Goal: Information Seeking & Learning: Learn about a topic

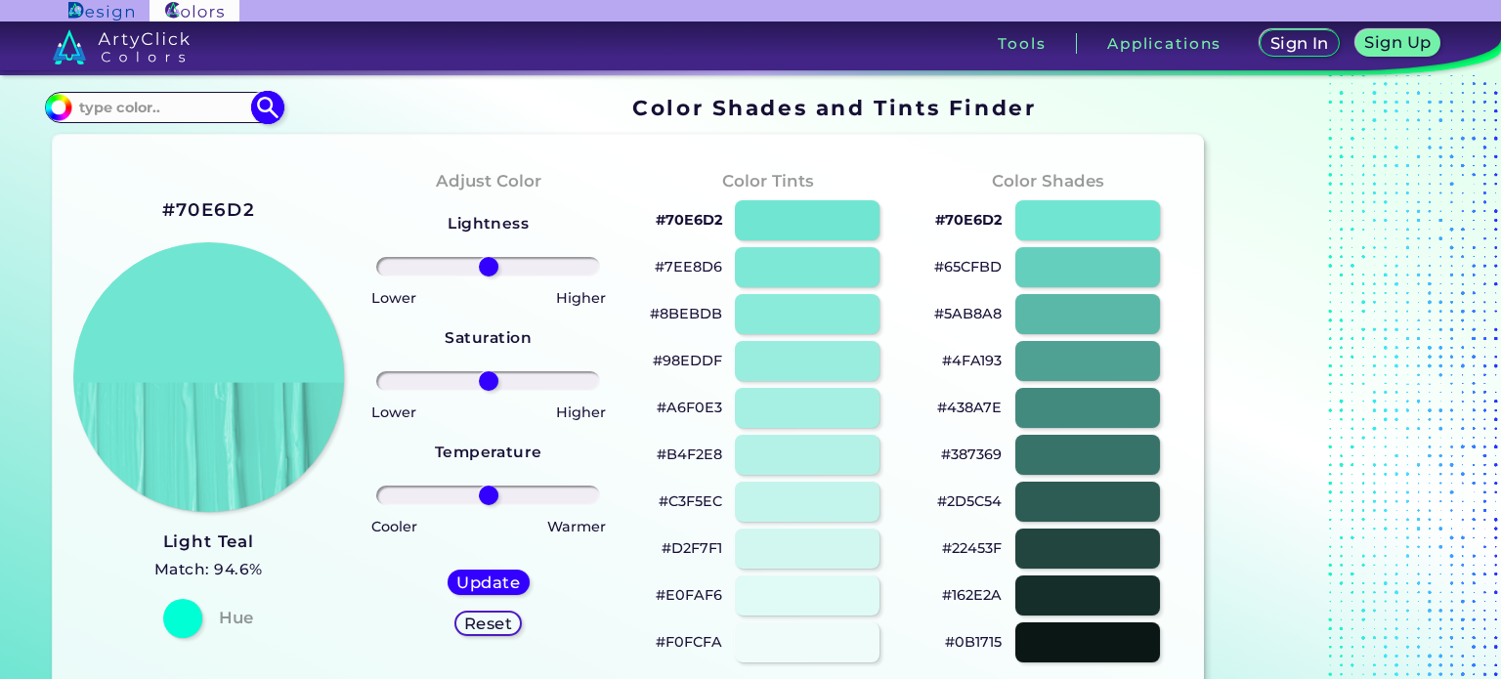
click at [194, 105] on input at bounding box center [163, 107] width 182 height 26
click at [65, 104] on input "#70e6d2" at bounding box center [56, 105] width 24 height 24
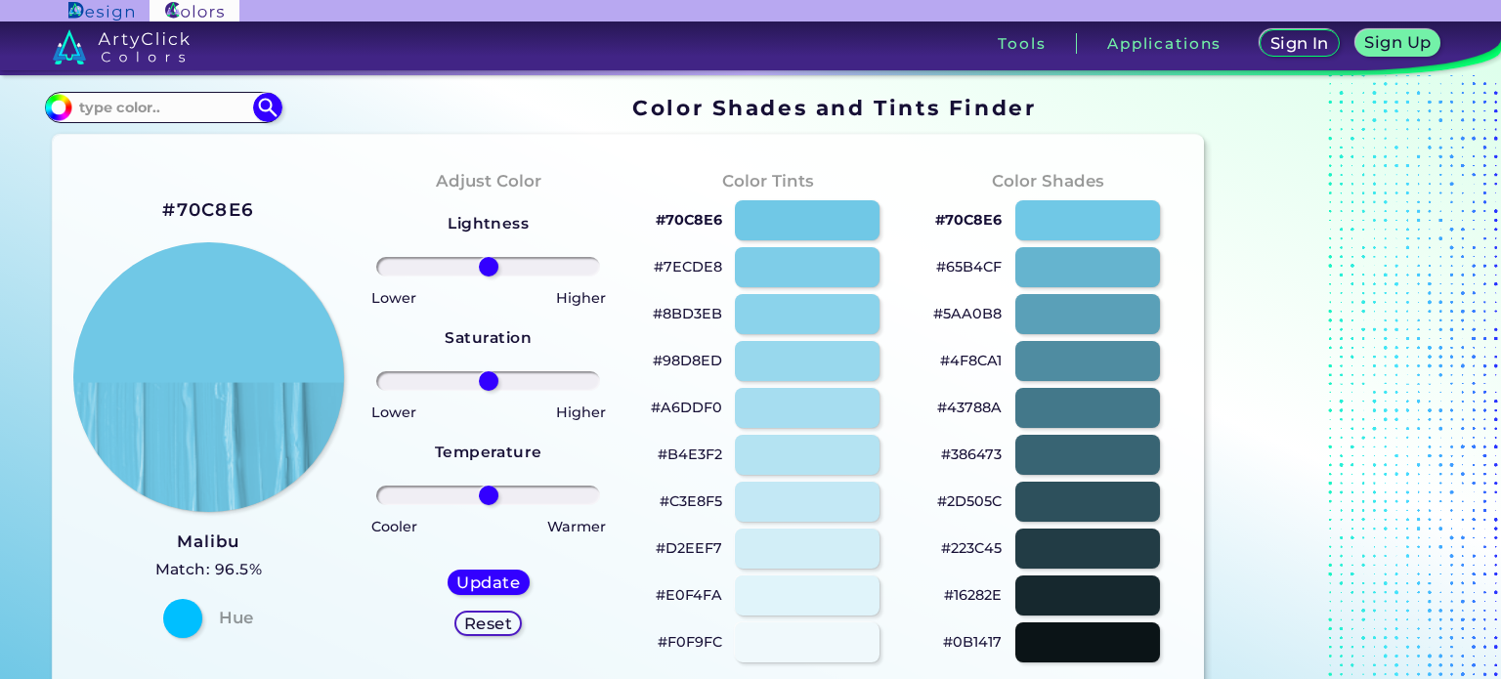
type input "#70c8e6"
drag, startPoint x: 1004, startPoint y: 363, endPoint x: 940, endPoint y: 362, distance: 63.5
click at [940, 362] on div "#4F8CA1" at bounding box center [1048, 361] width 248 height 47
copy p "#4F8CA1"
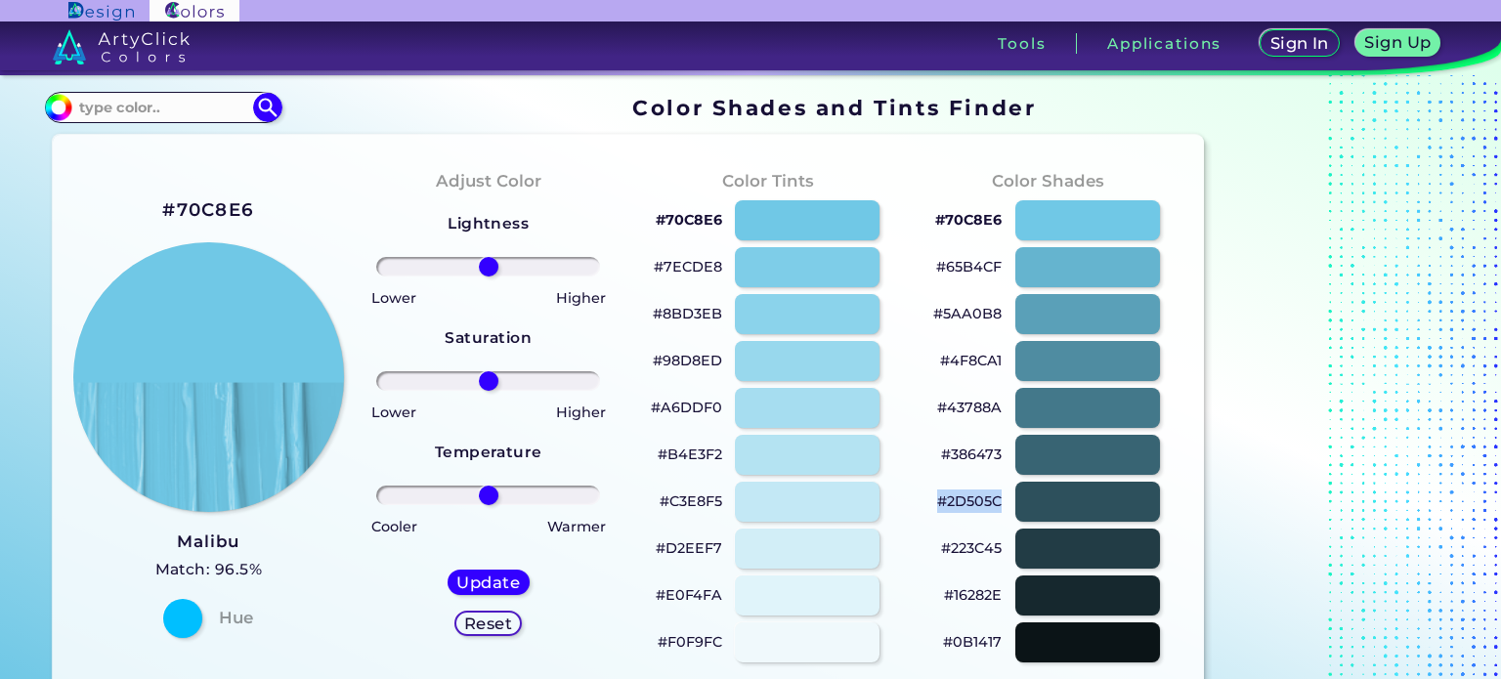
drag, startPoint x: 1006, startPoint y: 497, endPoint x: 938, endPoint y: 501, distance: 67.5
click at [938, 501] on div "#2D505C" at bounding box center [1048, 502] width 248 height 47
copy p "#2D505C"
click at [159, 106] on input at bounding box center [163, 107] width 182 height 26
type input "b"
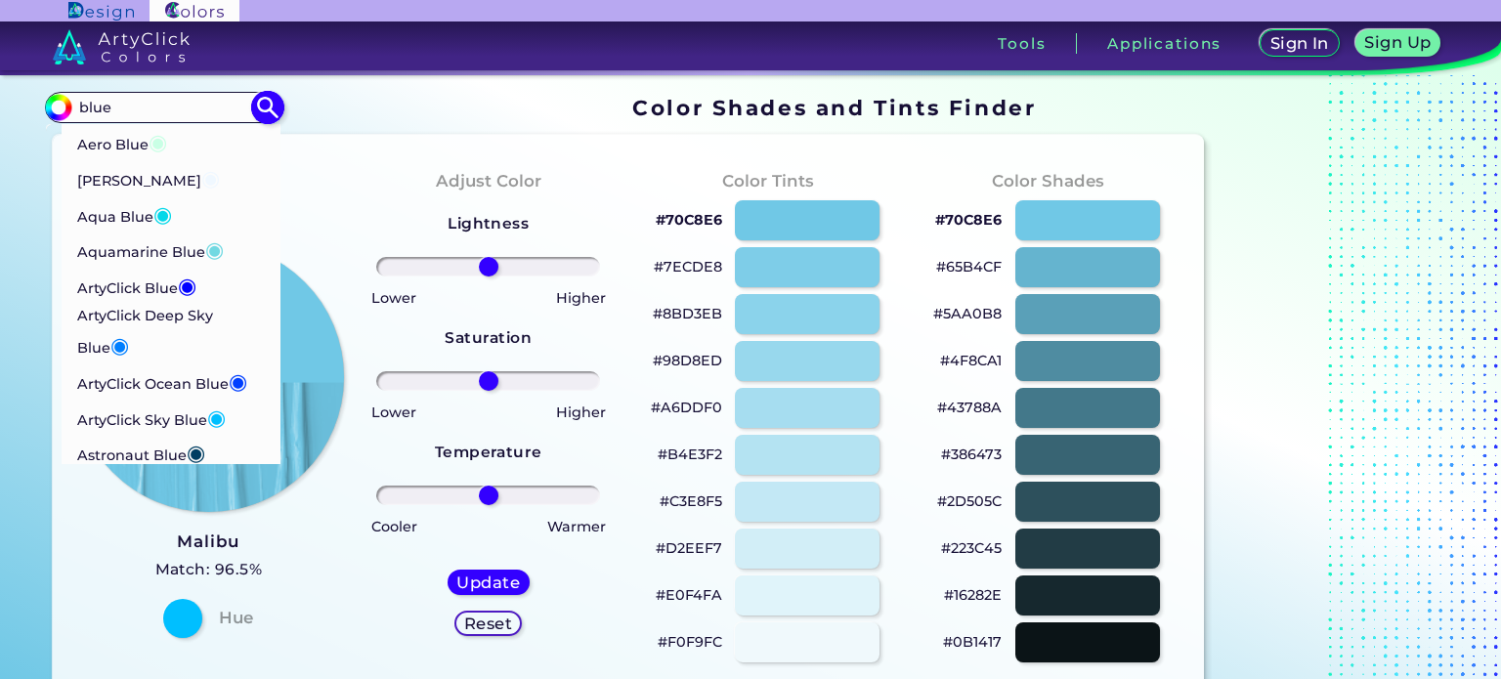
type input "blue"
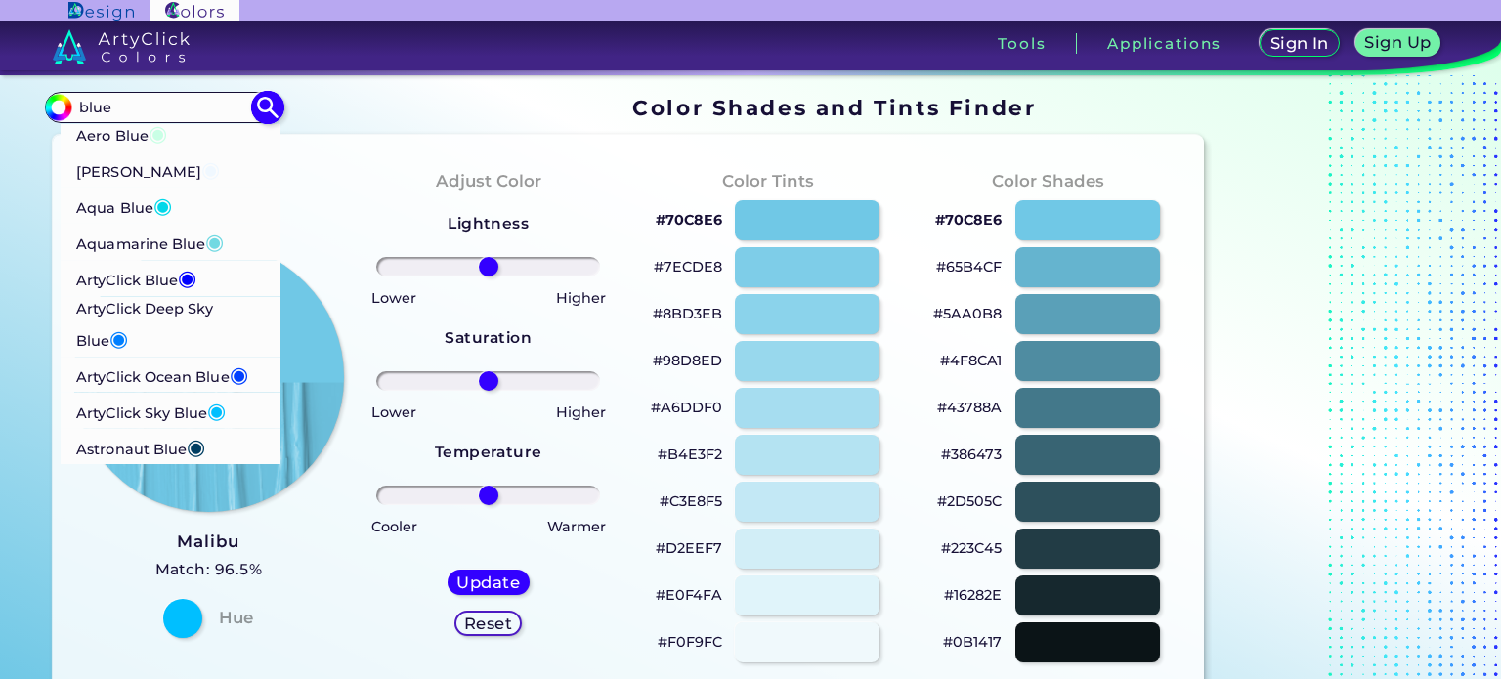
click at [146, 277] on p "ArtyClick Blue ◉" at bounding box center [136, 278] width 120 height 36
type input "#0000ff"
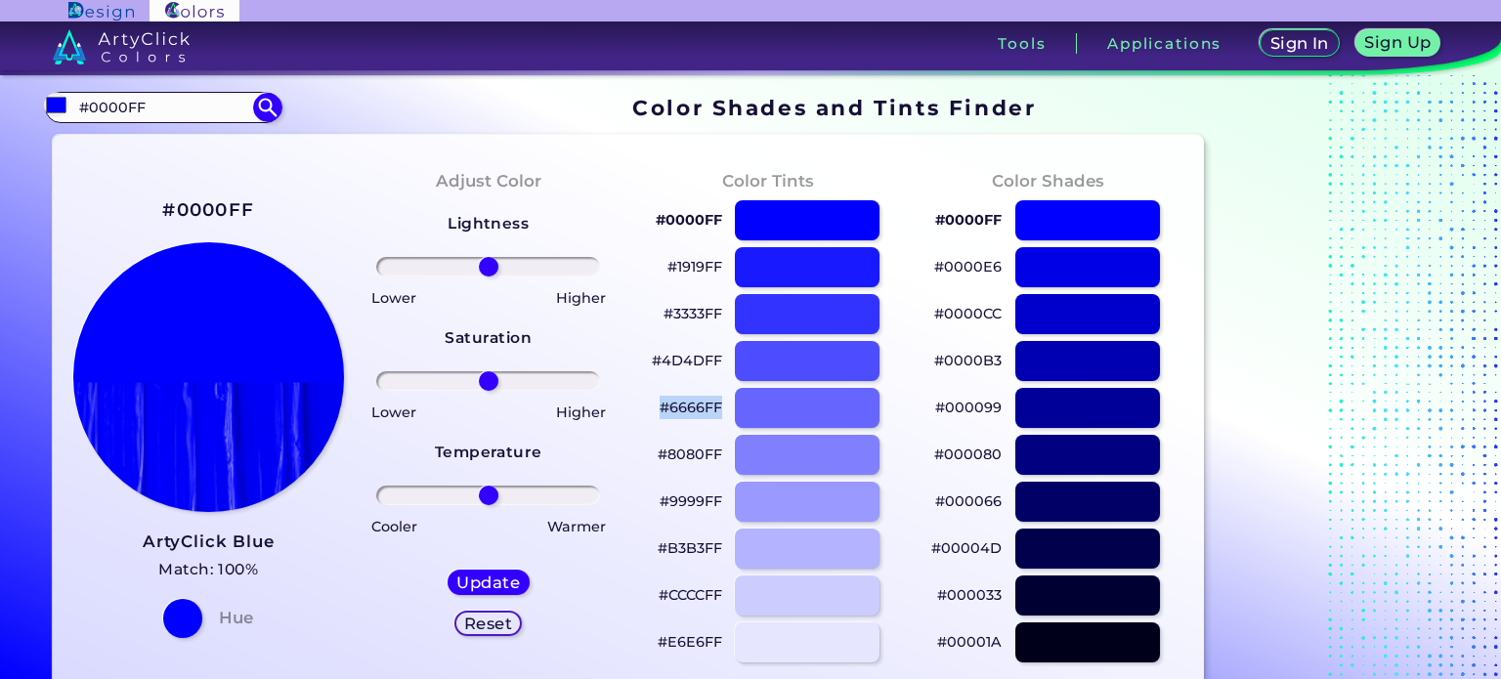
drag, startPoint x: 724, startPoint y: 408, endPoint x: 657, endPoint y: 411, distance: 67.5
click at [657, 411] on div "#6666FF" at bounding box center [768, 408] width 248 height 47
copy p "#6666FF"
drag, startPoint x: 721, startPoint y: 363, endPoint x: 653, endPoint y: 366, distance: 68.5
click at [653, 366] on p "#4D4DFF" at bounding box center [687, 360] width 70 height 23
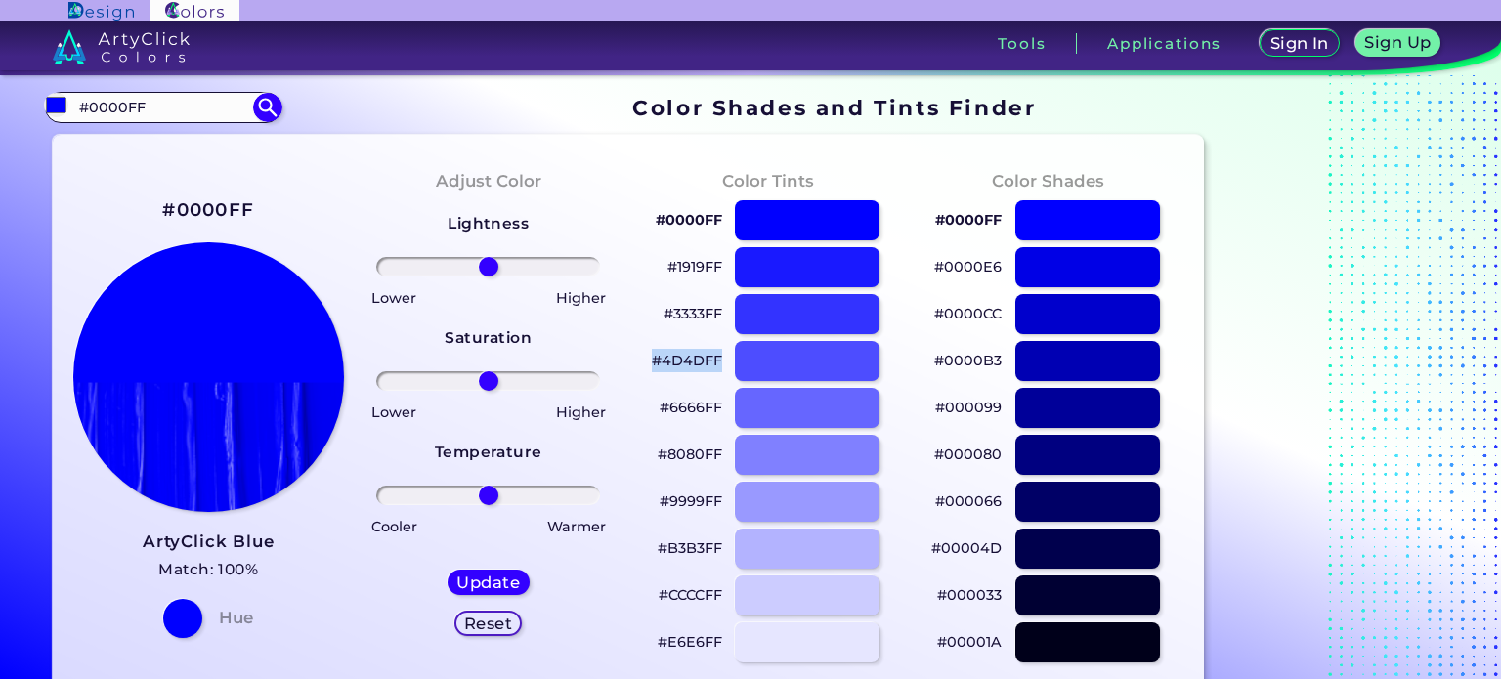
copy p "#4D4DFF"
drag, startPoint x: 74, startPoint y: 104, endPoint x: 23, endPoint y: 105, distance: 50.8
paste input "1e3c72"
type input "#1e3c72"
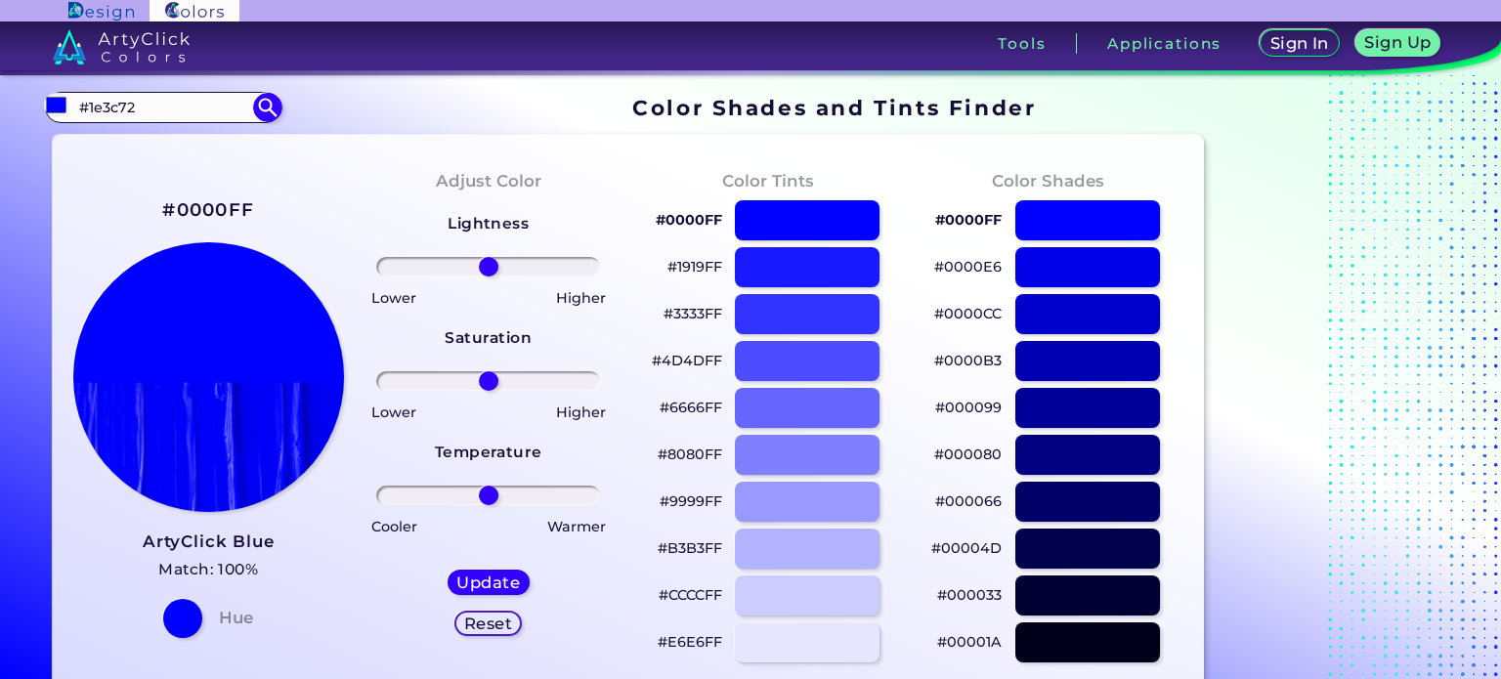
type input "#1e3c72"
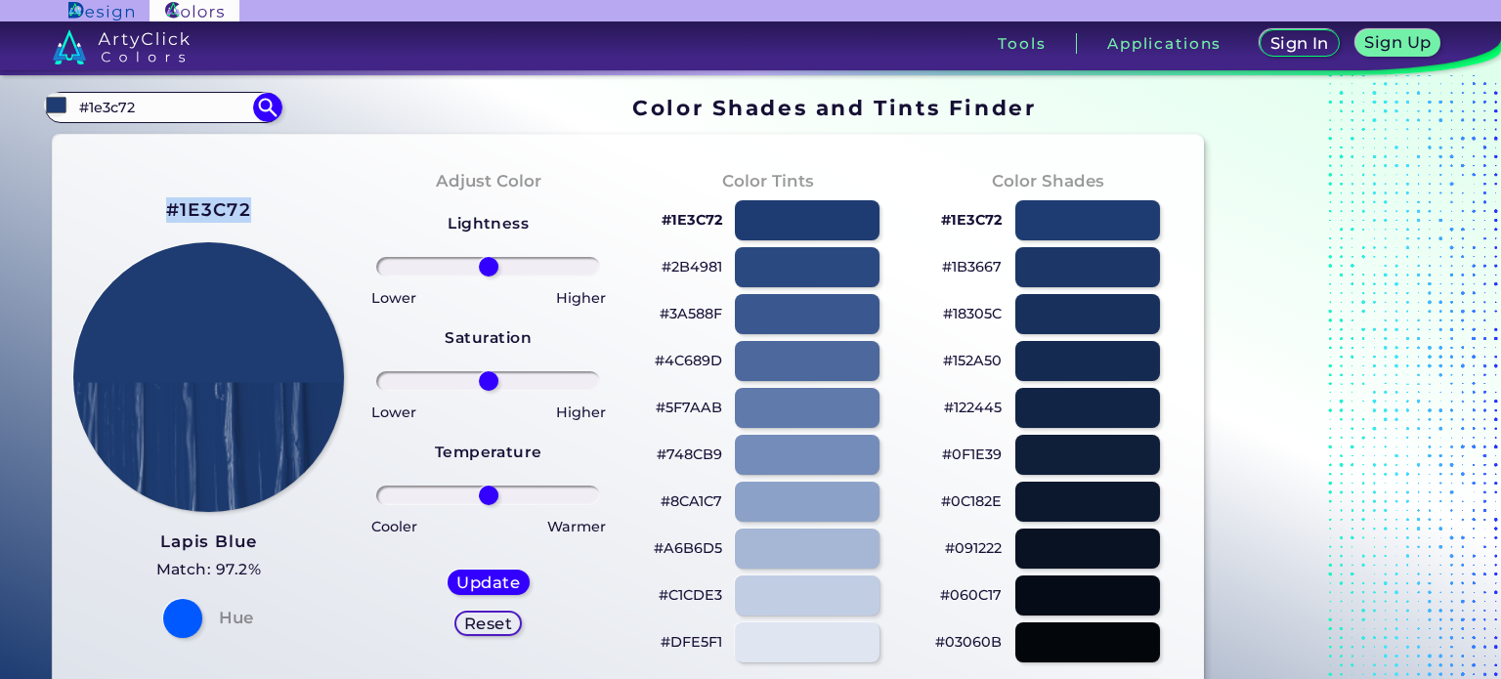
drag, startPoint x: 253, startPoint y: 210, endPoint x: 167, endPoint y: 212, distance: 86.0
click at [167, 212] on div "#1E3C72 Lapis Blue Match: 97.2% Hue" at bounding box center [207, 416] width 279 height 532
copy h2 "#1E3C72"
drag, startPoint x: 162, startPoint y: 103, endPoint x: 25, endPoint y: 100, distance: 136.8
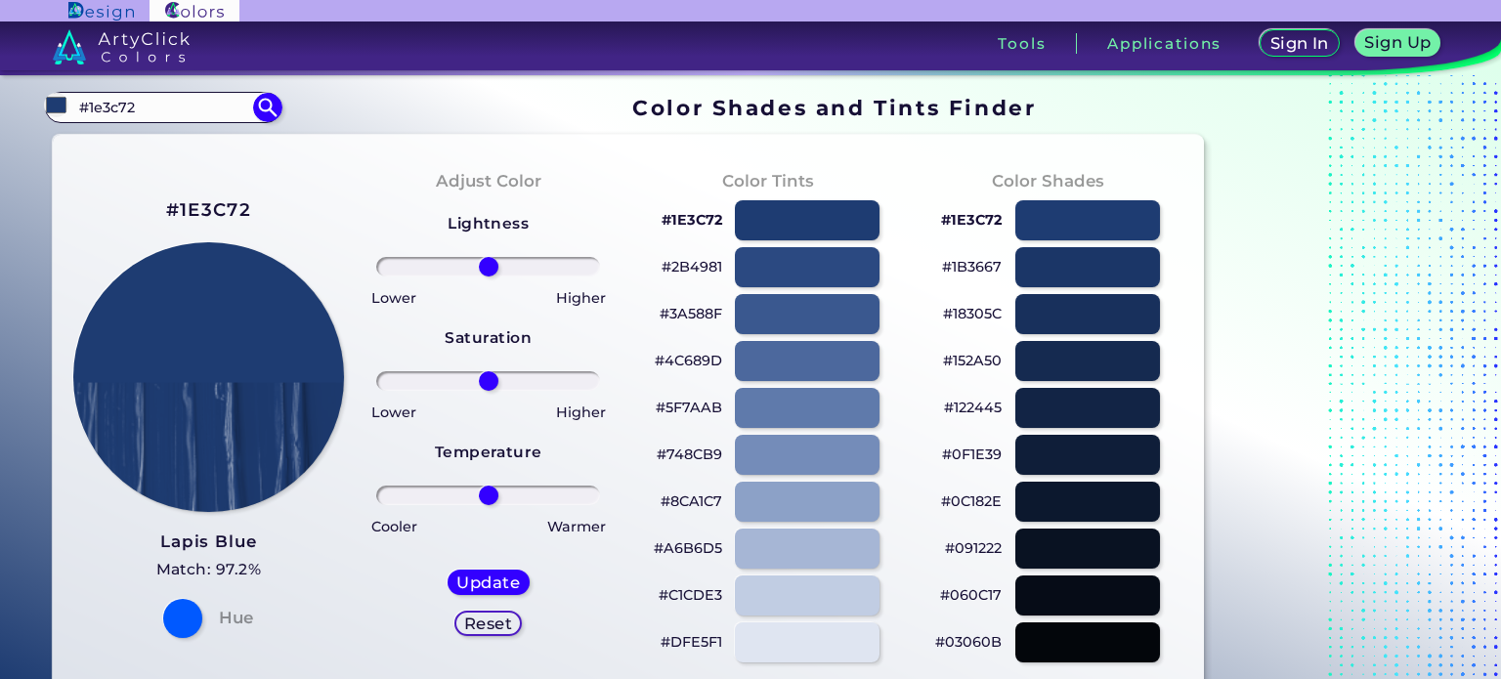
paste input "2c3e50"
type input "#2c3e50"
click at [265, 102] on img at bounding box center [267, 108] width 34 height 34
type input "#2c3e50"
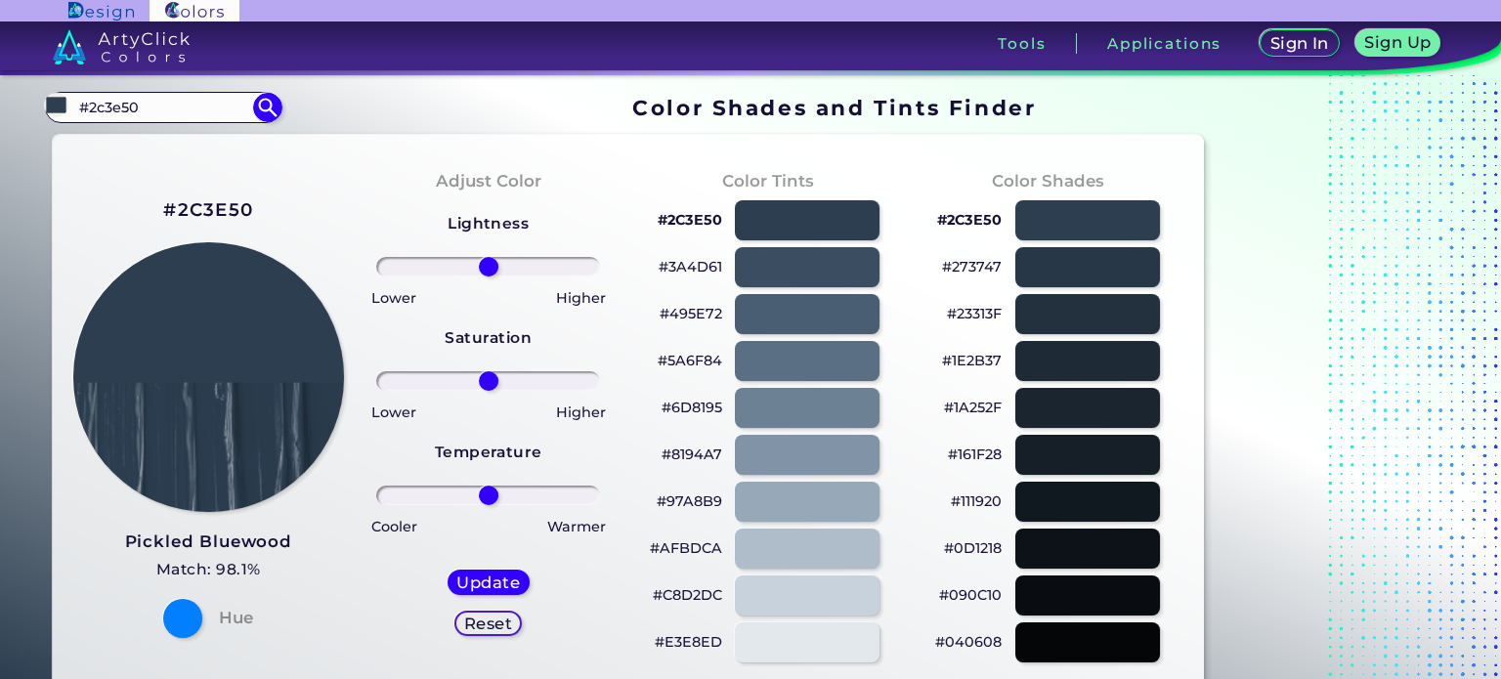
drag, startPoint x: 167, startPoint y: 101, endPoint x: 6, endPoint y: 96, distance: 161.3
paste input "f8f9fa"
type input "#f8f9fa"
click at [263, 105] on img at bounding box center [267, 108] width 34 height 34
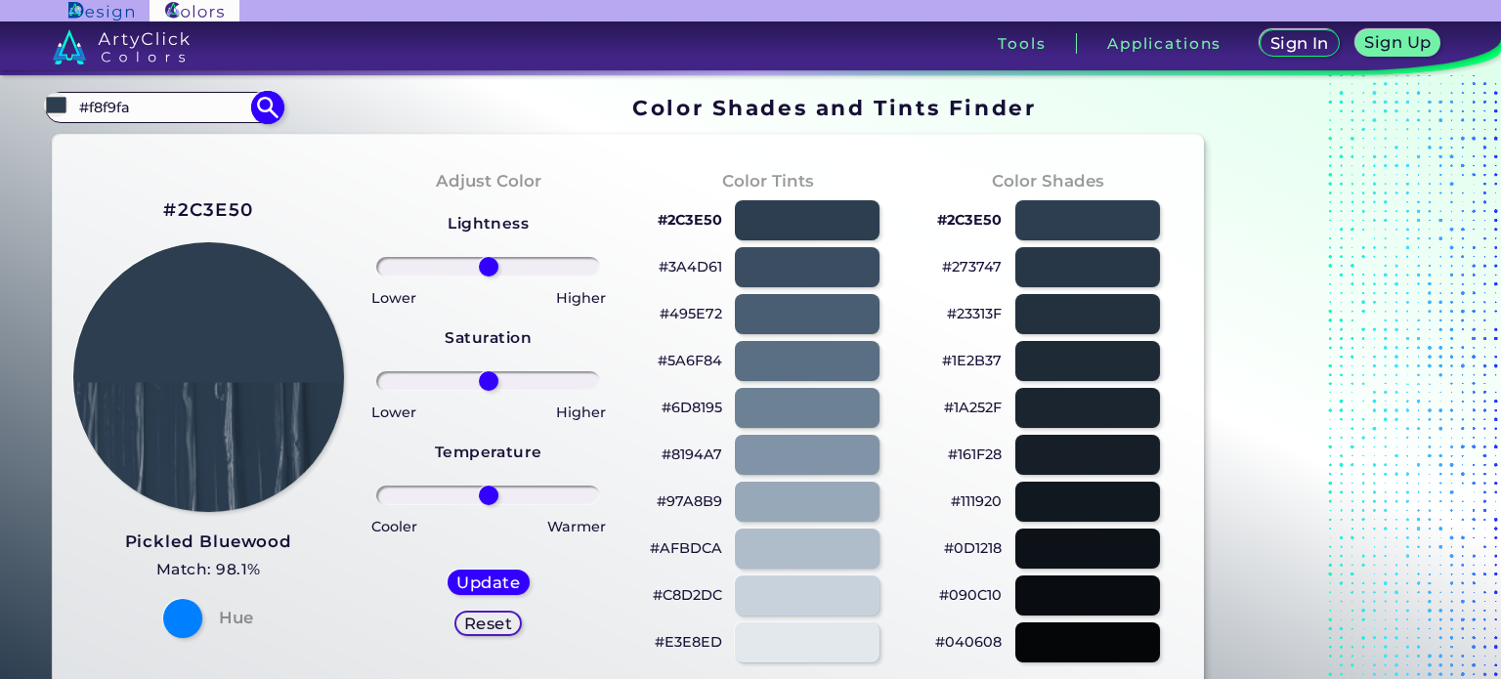
type input "#f8f9fa"
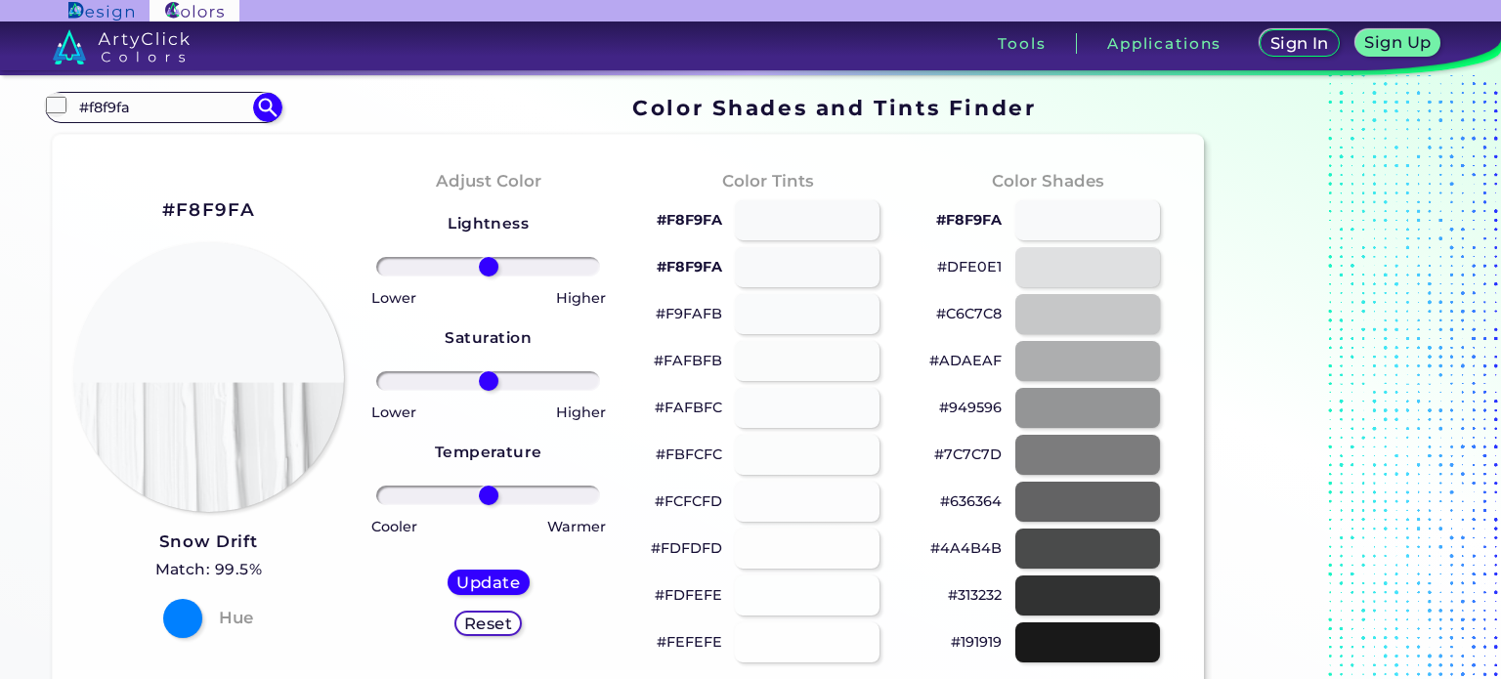
drag, startPoint x: 147, startPoint y: 97, endPoint x: 0, endPoint y: 101, distance: 146.6
paste input "495057"
type input "#495057"
click at [274, 104] on img at bounding box center [267, 108] width 34 height 34
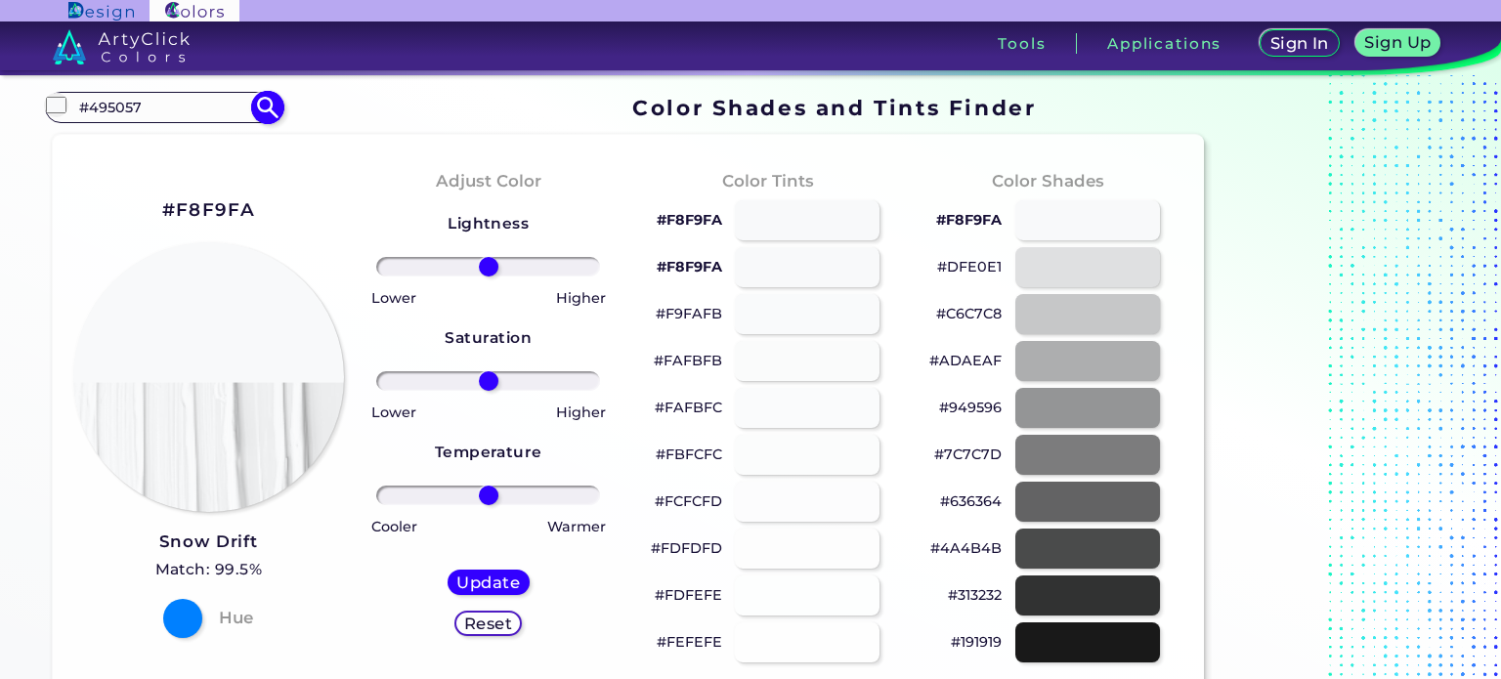
type input "#495057"
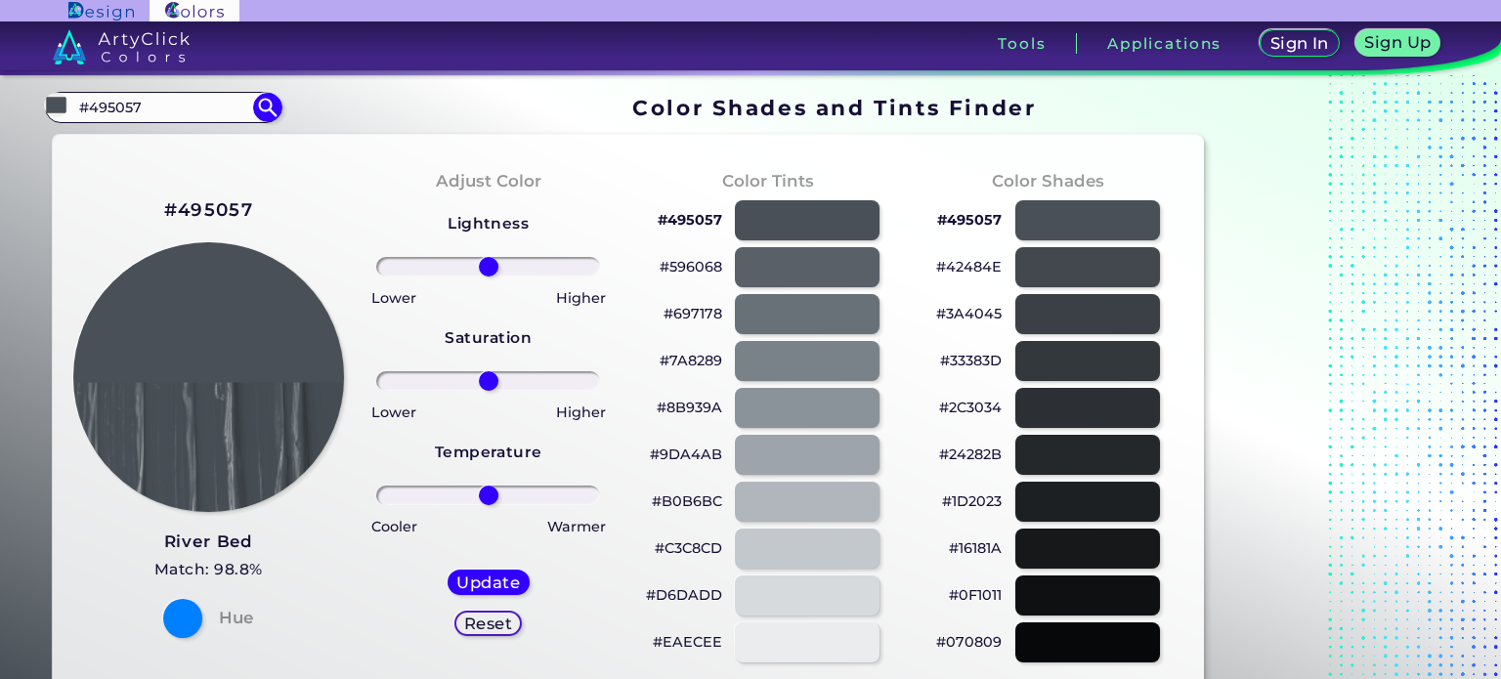
paste input
type input "#495057"
click at [272, 102] on img at bounding box center [267, 108] width 34 height 34
click at [272, 104] on img at bounding box center [267, 108] width 34 height 34
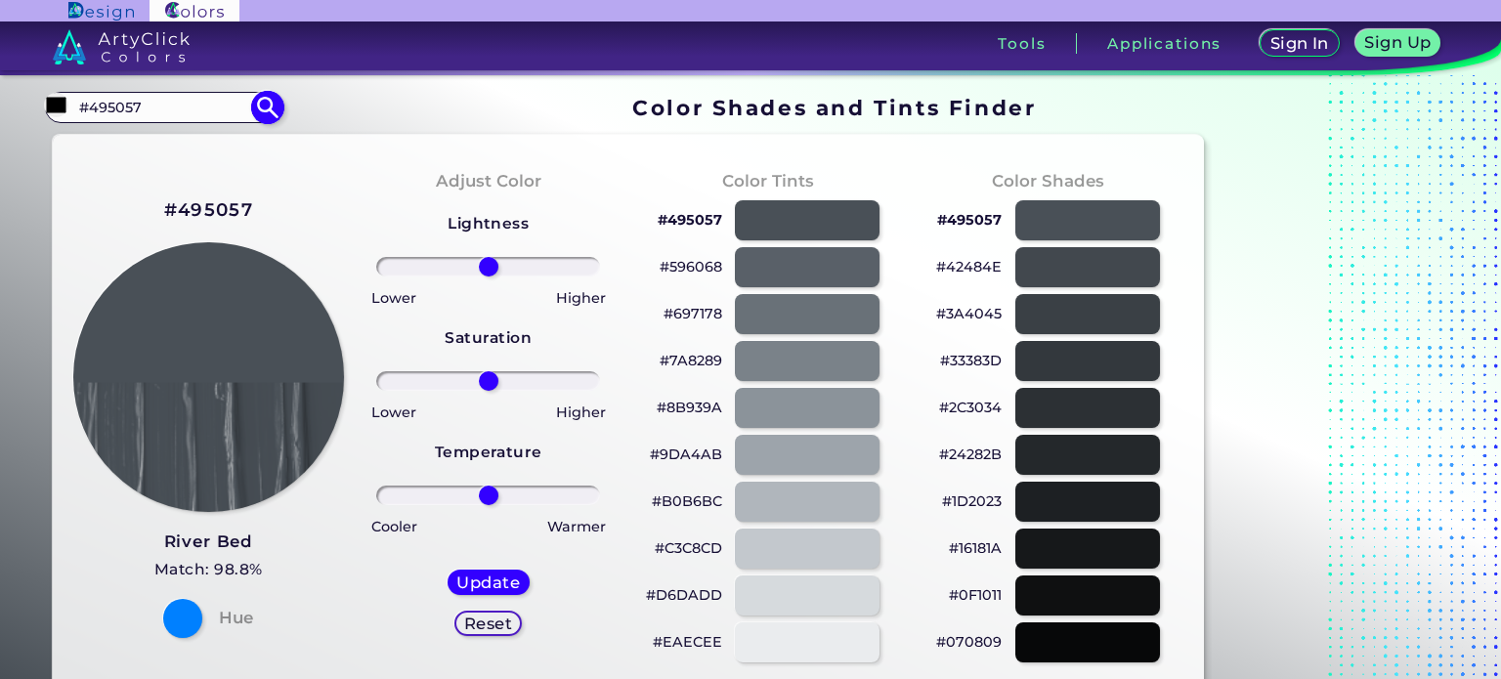
click at [274, 107] on img at bounding box center [267, 108] width 34 height 34
type input "#000000"
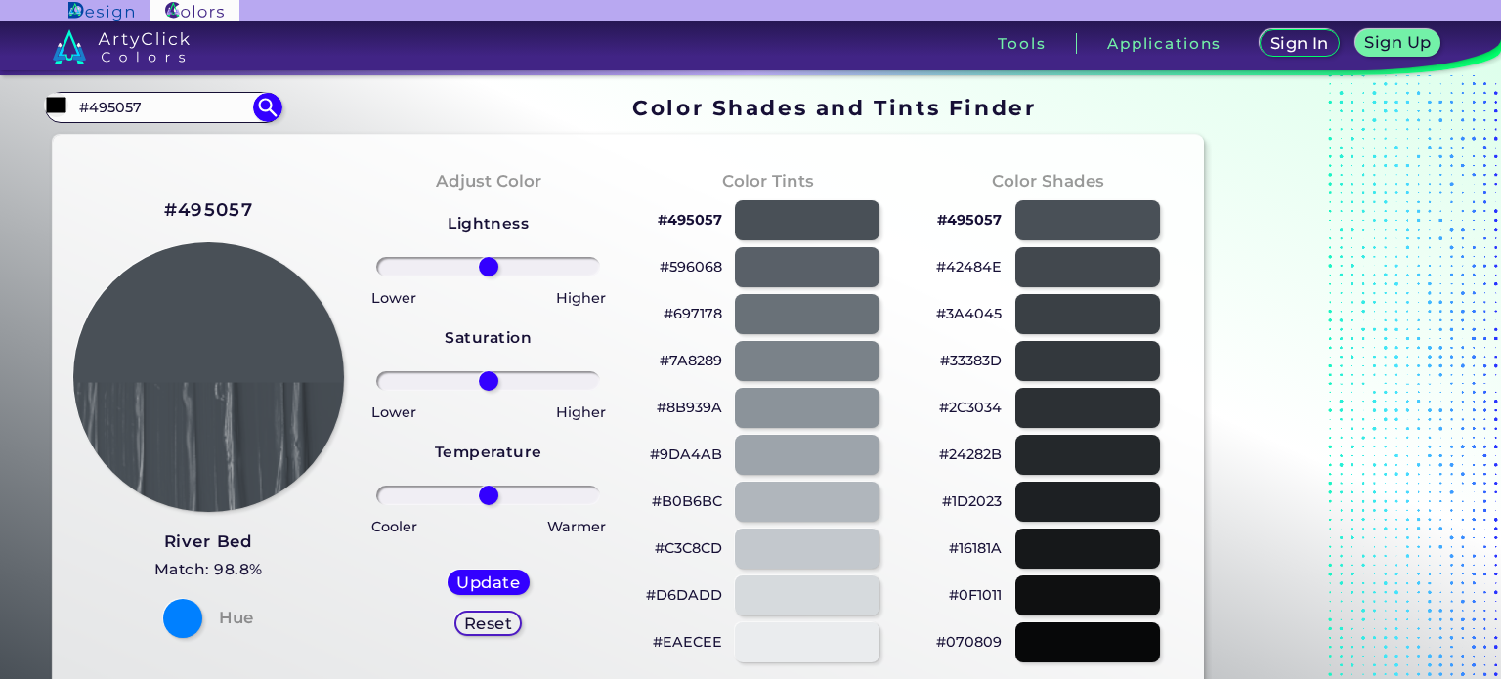
drag, startPoint x: 172, startPoint y: 103, endPoint x: 0, endPoint y: 104, distance: 172.0
paste input "#f1f3f4"
type input "#f1f3f4"
click at [271, 111] on img at bounding box center [267, 108] width 34 height 34
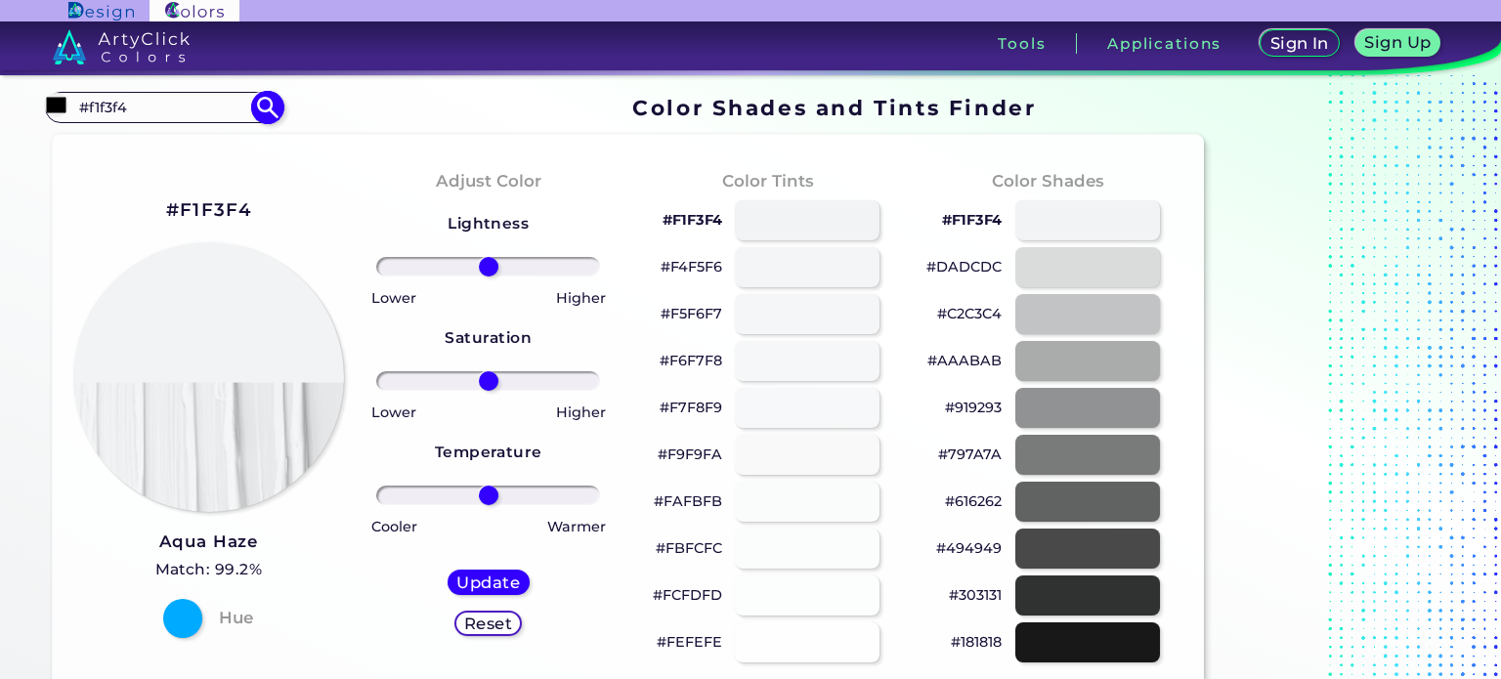
type input "#f1f3f4"
drag, startPoint x: 1005, startPoint y: 266, endPoint x: 928, endPoint y: 279, distance: 77.3
click at [928, 279] on div "#DADCDC" at bounding box center [1048, 267] width 248 height 47
copy p "#DADCDC"
drag, startPoint x: 153, startPoint y: 104, endPoint x: 0, endPoint y: 104, distance: 153.4
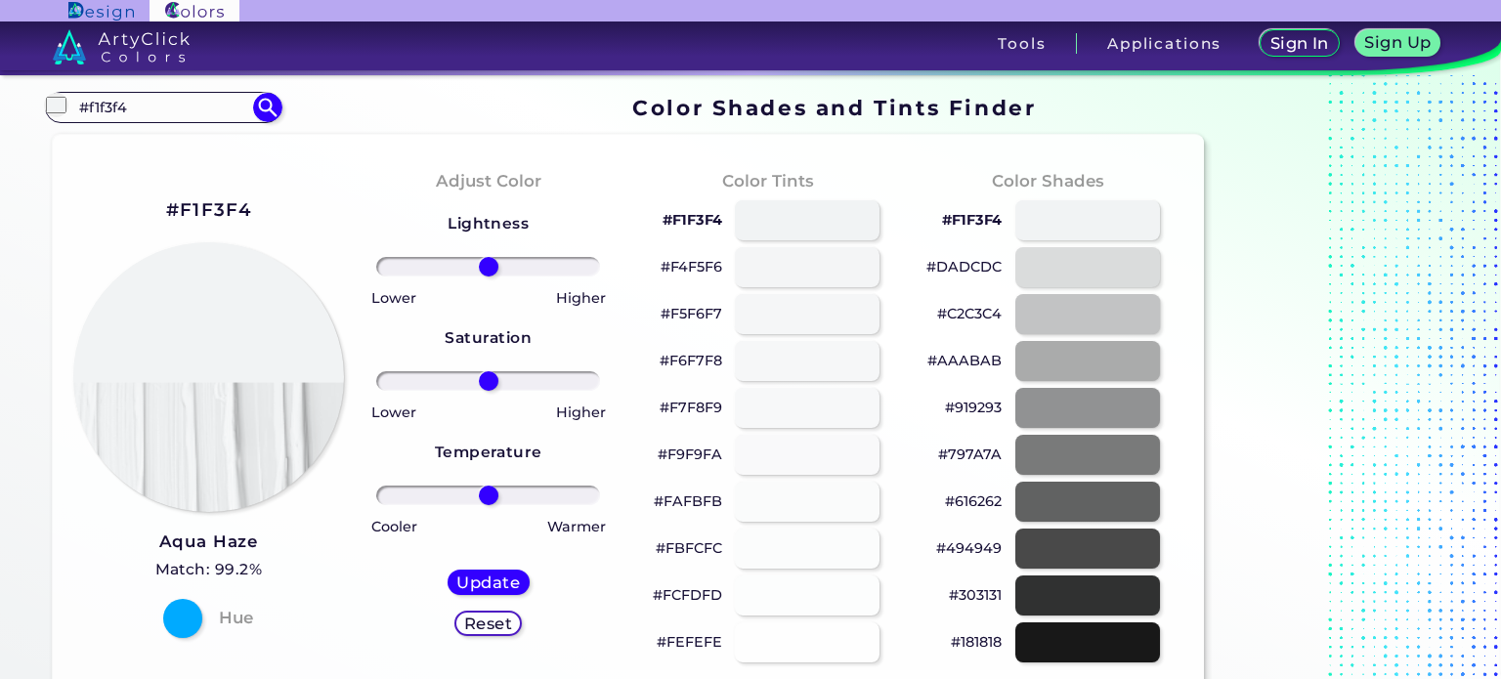
paste input "#28a745"
type input "#28a745"
click at [258, 113] on img at bounding box center [267, 108] width 34 height 34
type input "#000000"
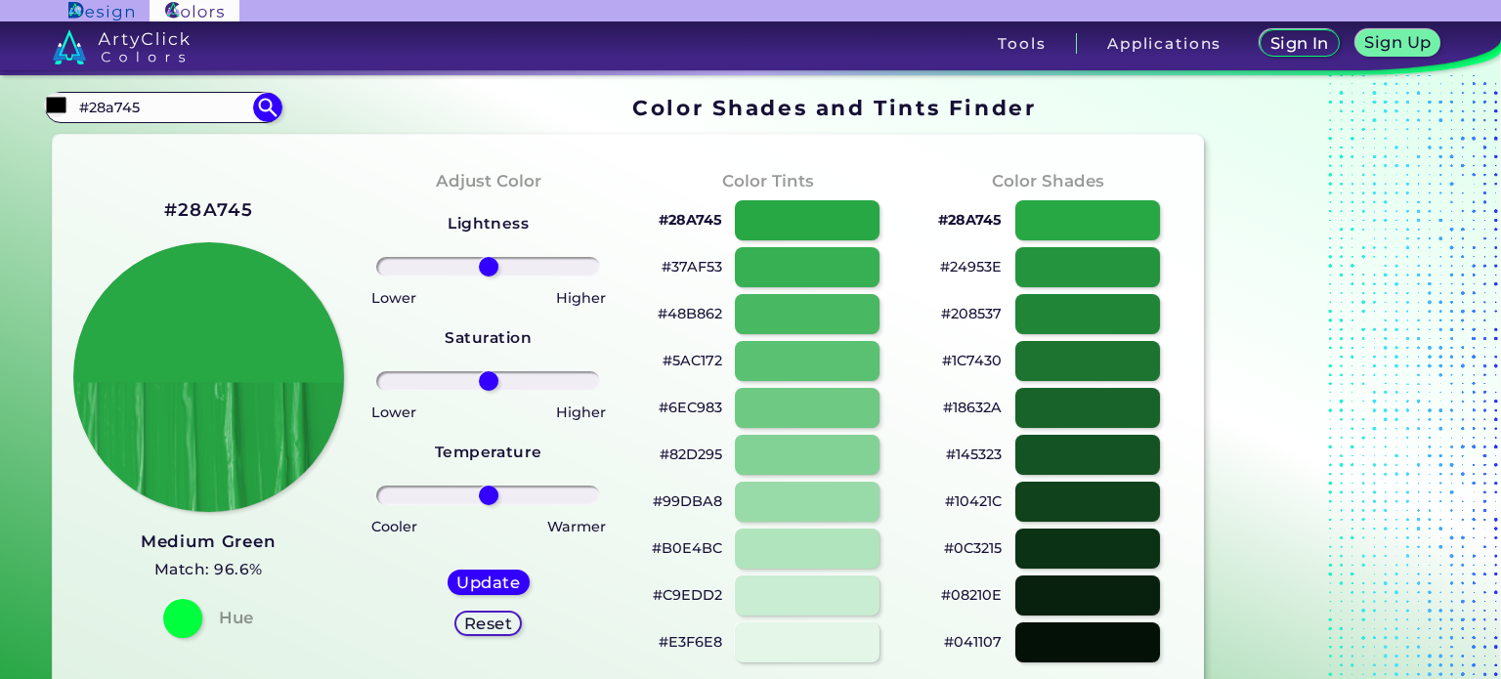
drag, startPoint x: 187, startPoint y: 97, endPoint x: 43, endPoint y: 89, distance: 143.9
paste input "#f8f9fa"
type input "#f8f9fa"
click at [264, 108] on img at bounding box center [267, 108] width 34 height 34
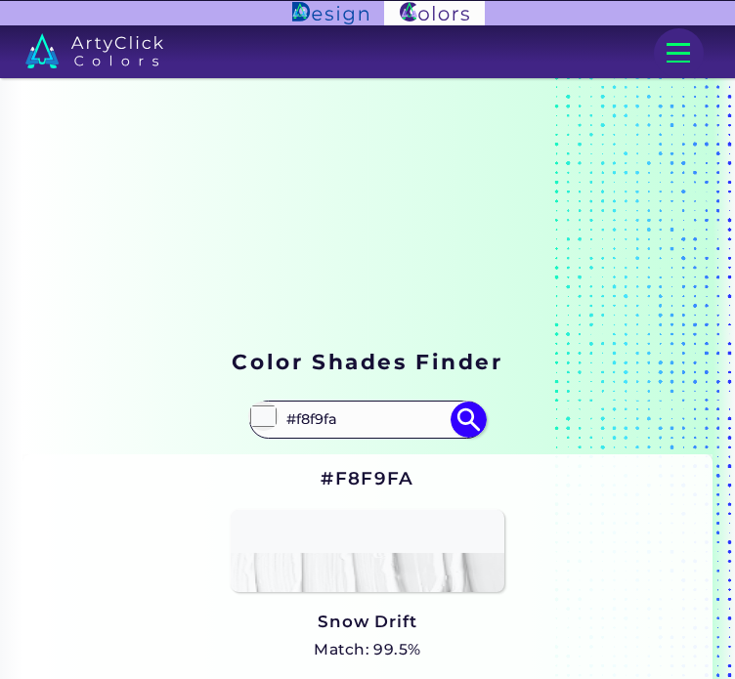
drag, startPoint x: 349, startPoint y: 424, endPoint x: 235, endPoint y: 424, distance: 114.3
click at [235, 424] on section "#f8f9fa #f8f9fa Acadia ◉ Acid Green ◉ Aero Blue ◉ Alabaster ◉ Albescent White ◉…" at bounding box center [367, 420] width 691 height 38
click at [463, 414] on img at bounding box center [469, 420] width 36 height 36
type input "#f8f9fa"
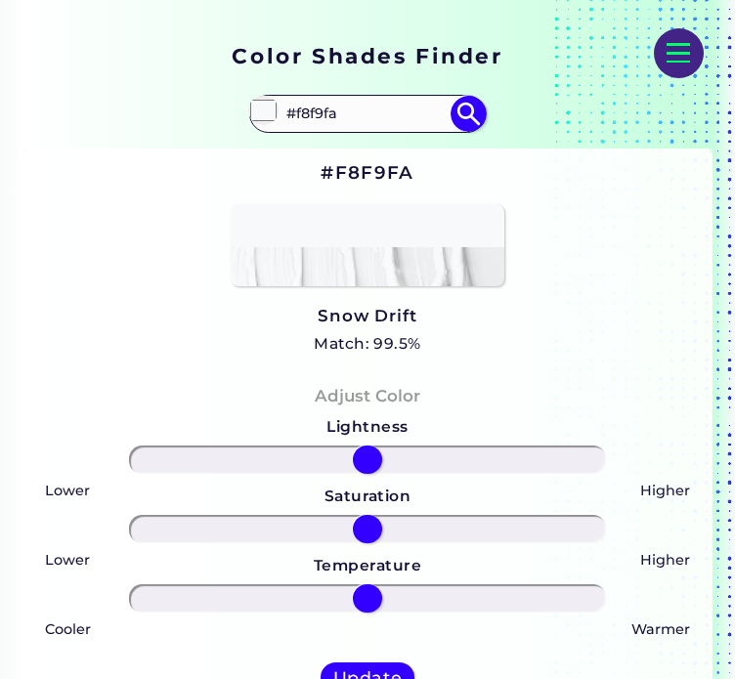
scroll to position [293, 0]
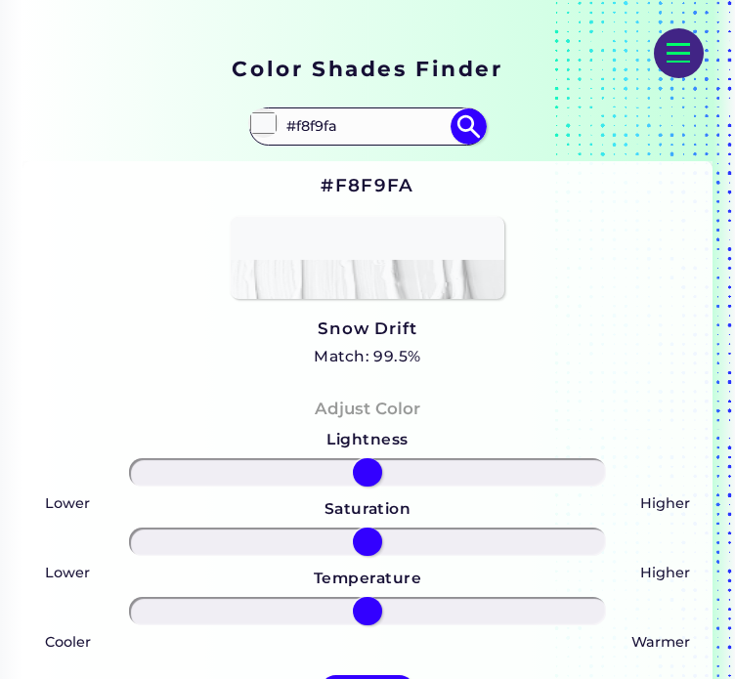
drag, startPoint x: 355, startPoint y: 130, endPoint x: 150, endPoint y: 128, distance: 205.2
click at [150, 128] on section "#f8f9fa #f8f9fa Acadia ◉ Acid Green ◉ Aero Blue ◉ Alabaster ◉ Albescent White ◉…" at bounding box center [367, 126] width 691 height 38
paste input "495057"
type input "#495057"
click at [467, 129] on img at bounding box center [469, 126] width 36 height 36
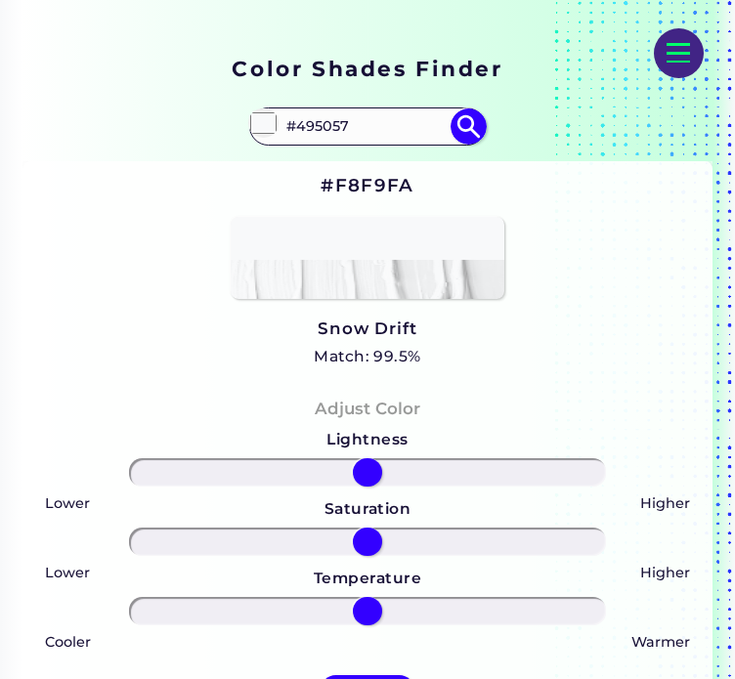
type input "#495057"
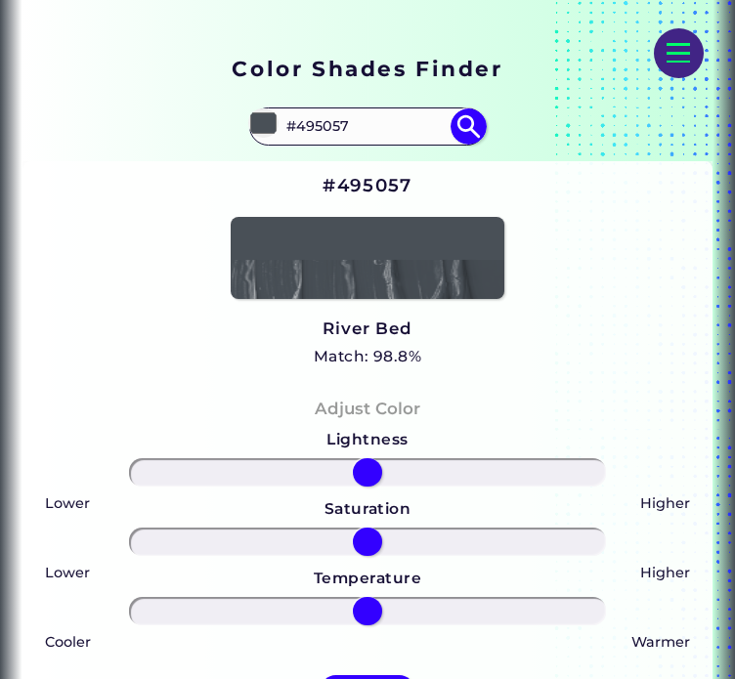
drag, startPoint x: 352, startPoint y: 125, endPoint x: 235, endPoint y: 134, distance: 117.6
click at [218, 134] on section "#495057 #495057 Acadia ◉ Acid Green ◉ Aero Blue ◉ Alabaster ◉ Albescent White ◉…" at bounding box center [367, 126] width 691 height 38
paste input "dee2e6"
type input "#dee2e6"
click at [461, 128] on img at bounding box center [469, 126] width 36 height 36
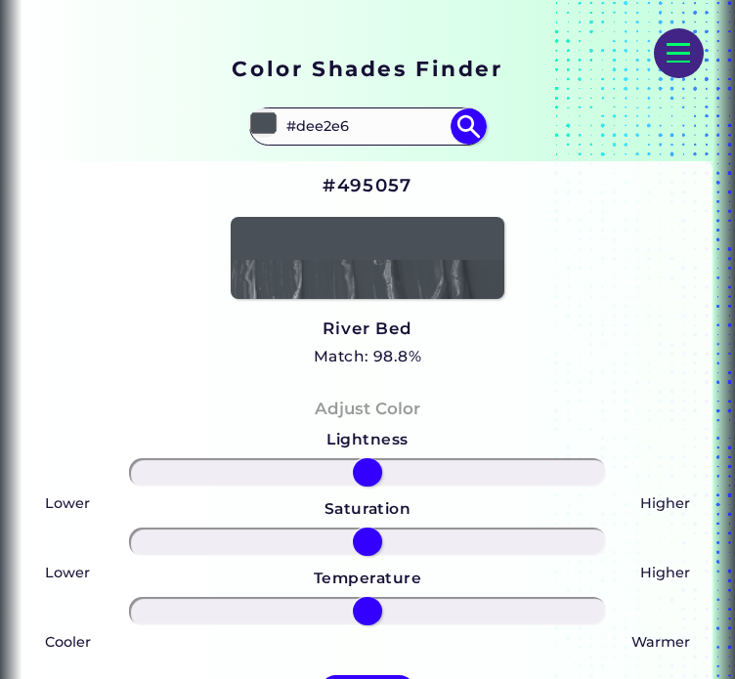
type input "#dee2e6"
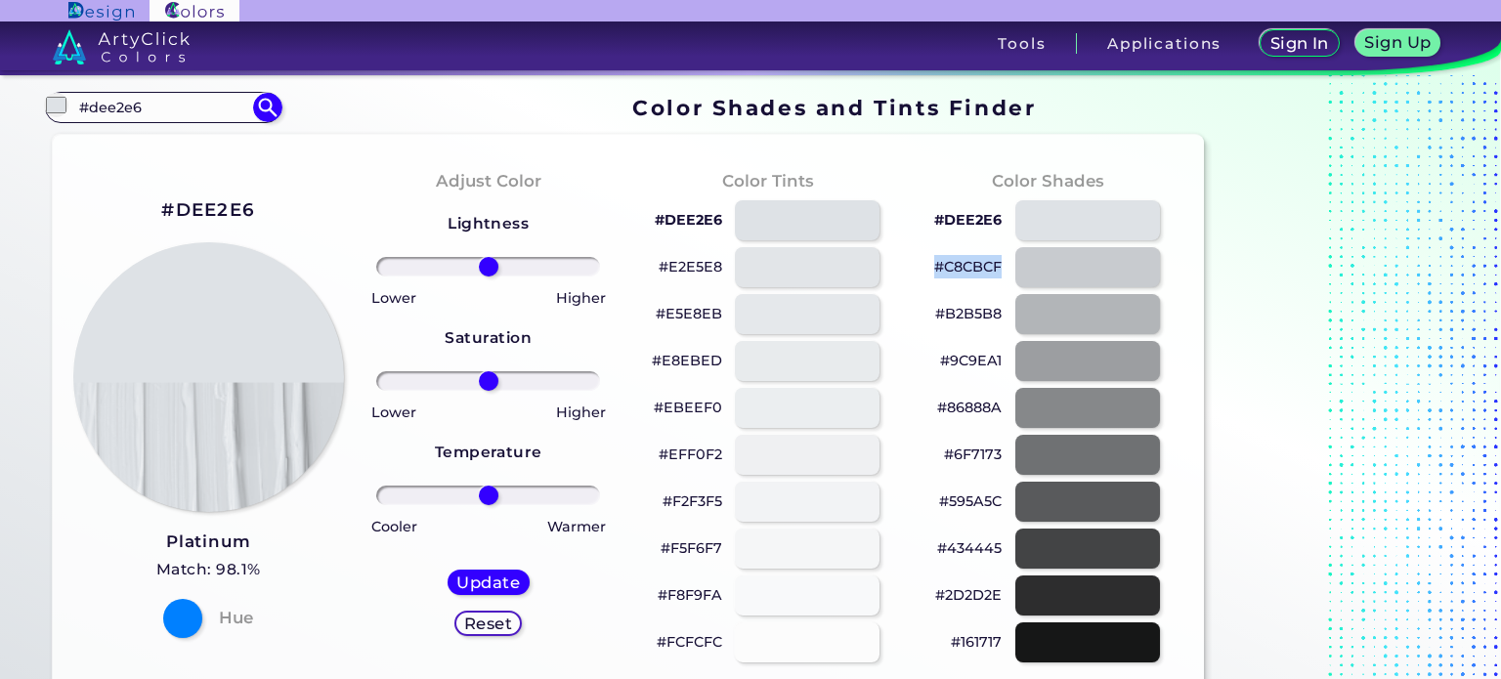
drag, startPoint x: 1002, startPoint y: 269, endPoint x: 934, endPoint y: 267, distance: 67.5
click at [934, 267] on div "#C8CBCF" at bounding box center [1048, 267] width 248 height 47
copy p "#C8CBCF"
drag, startPoint x: 1001, startPoint y: 314, endPoint x: 935, endPoint y: 316, distance: 65.5
click at [935, 316] on p "#B2B5B8" at bounding box center [968, 313] width 66 height 23
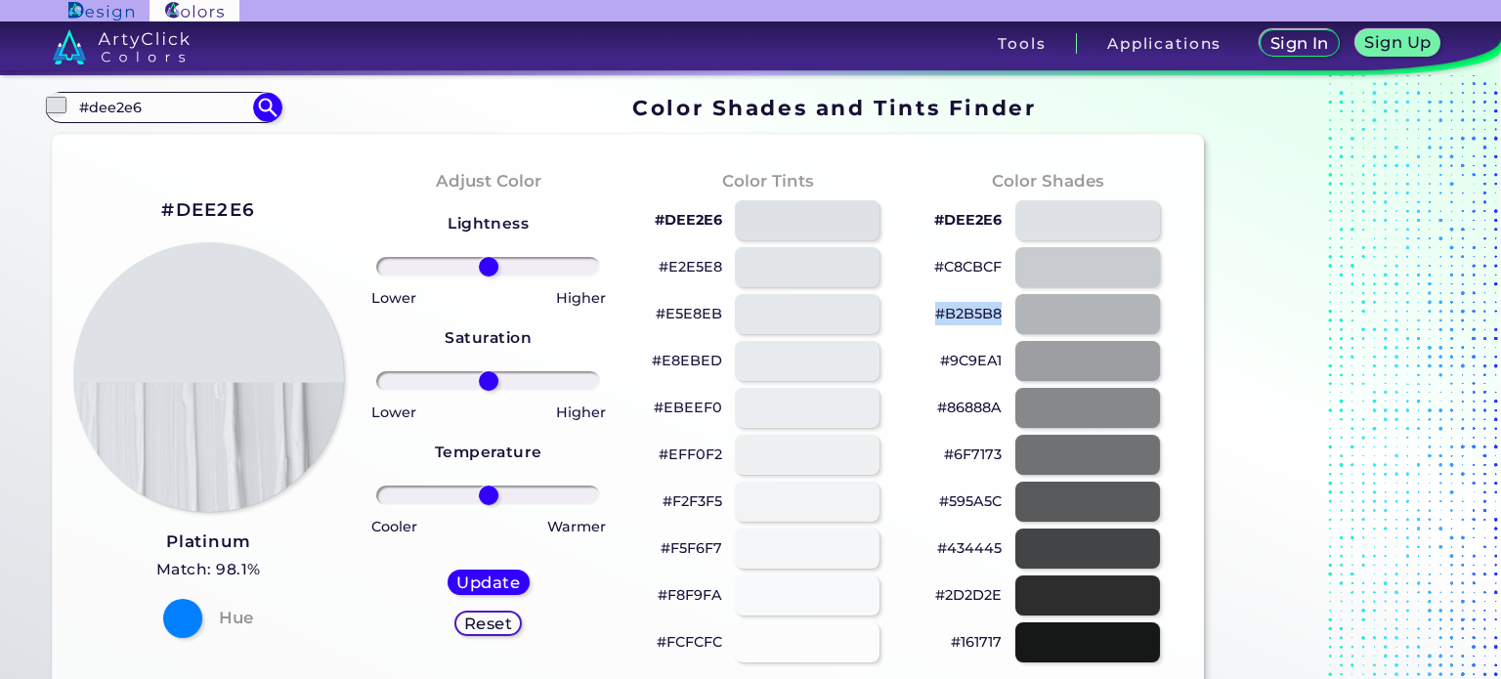
copy p "#B2B5B8"
drag, startPoint x: 81, startPoint y: 108, endPoint x: 0, endPoint y: 106, distance: 81.2
paste input "2a5298"
type input "#2a5298"
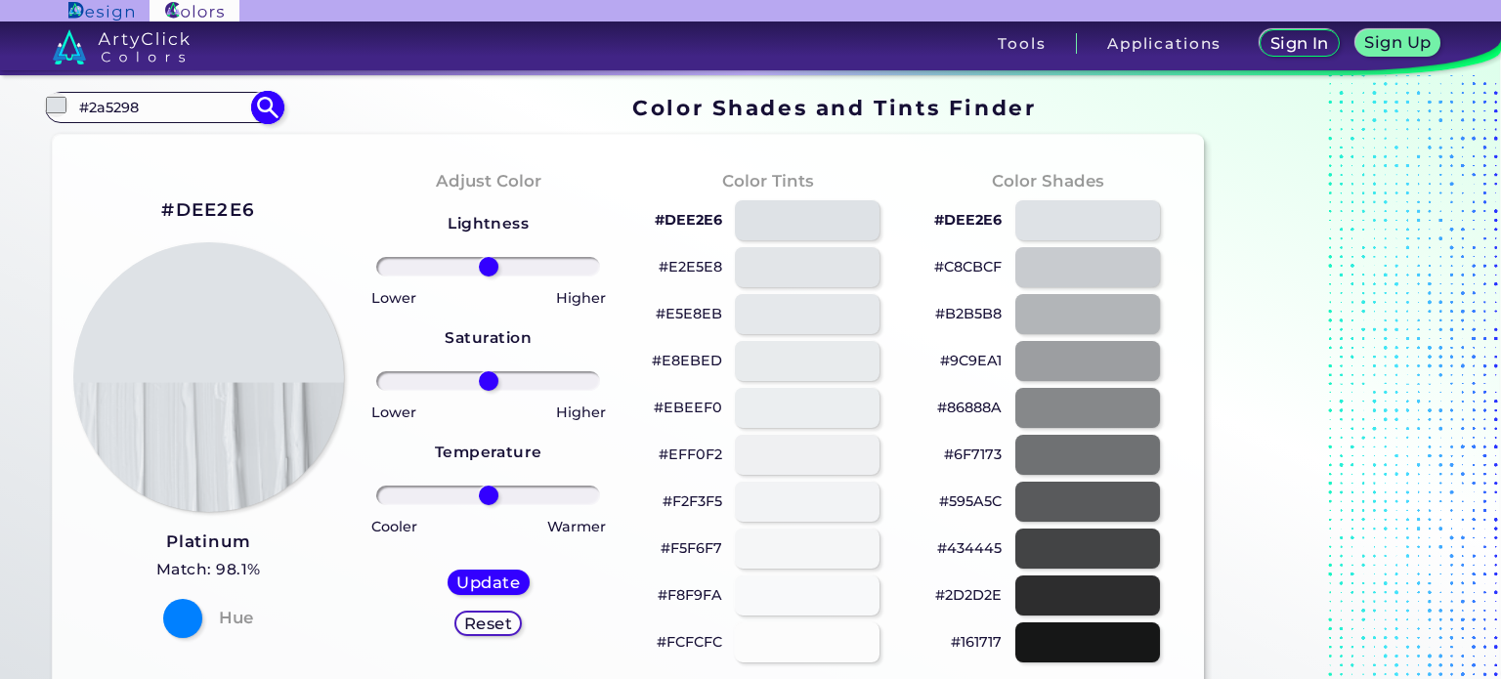
click at [274, 107] on img at bounding box center [267, 108] width 34 height 34
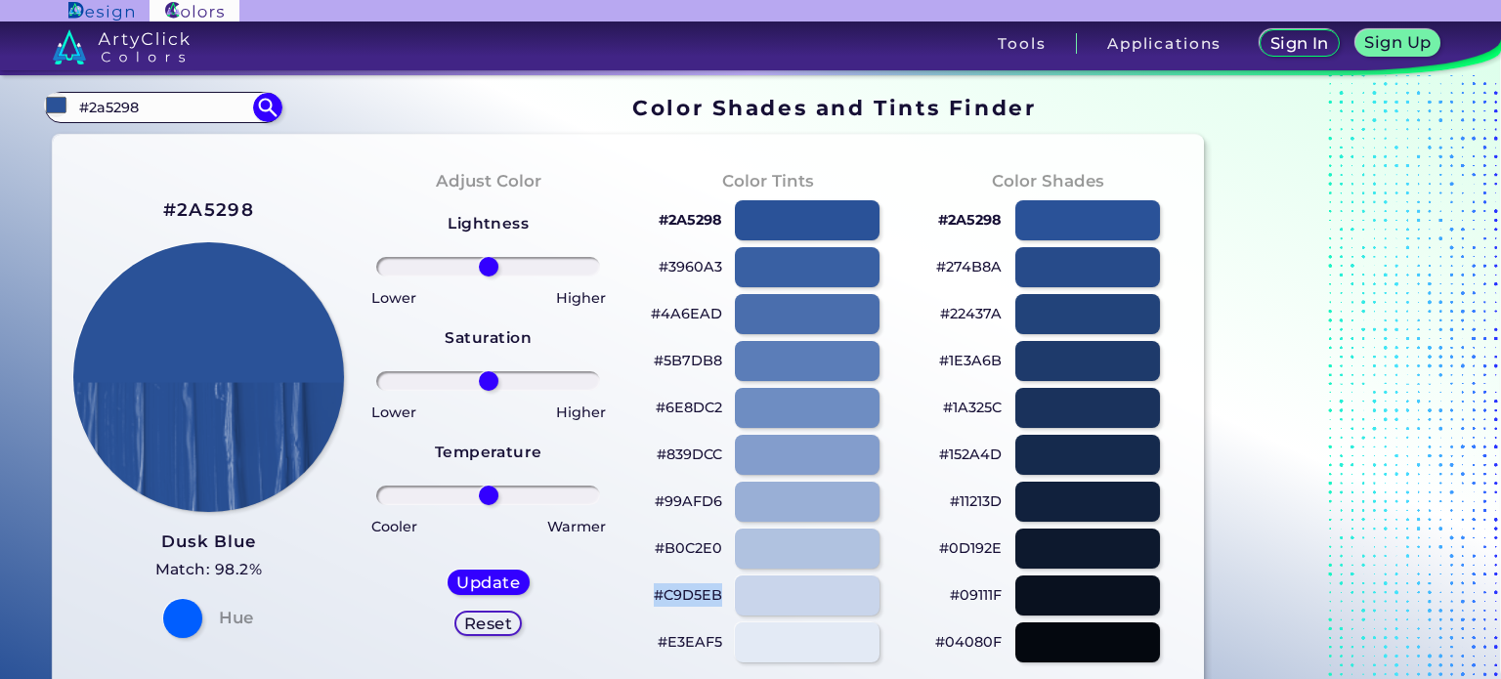
drag, startPoint x: 725, startPoint y: 596, endPoint x: 657, endPoint y: 597, distance: 68.4
click at [657, 597] on div "#C9D5EB" at bounding box center [768, 596] width 248 height 47
copy p "#C9D5EB"
click at [57, 104] on input "#2a5298" at bounding box center [56, 105] width 24 height 24
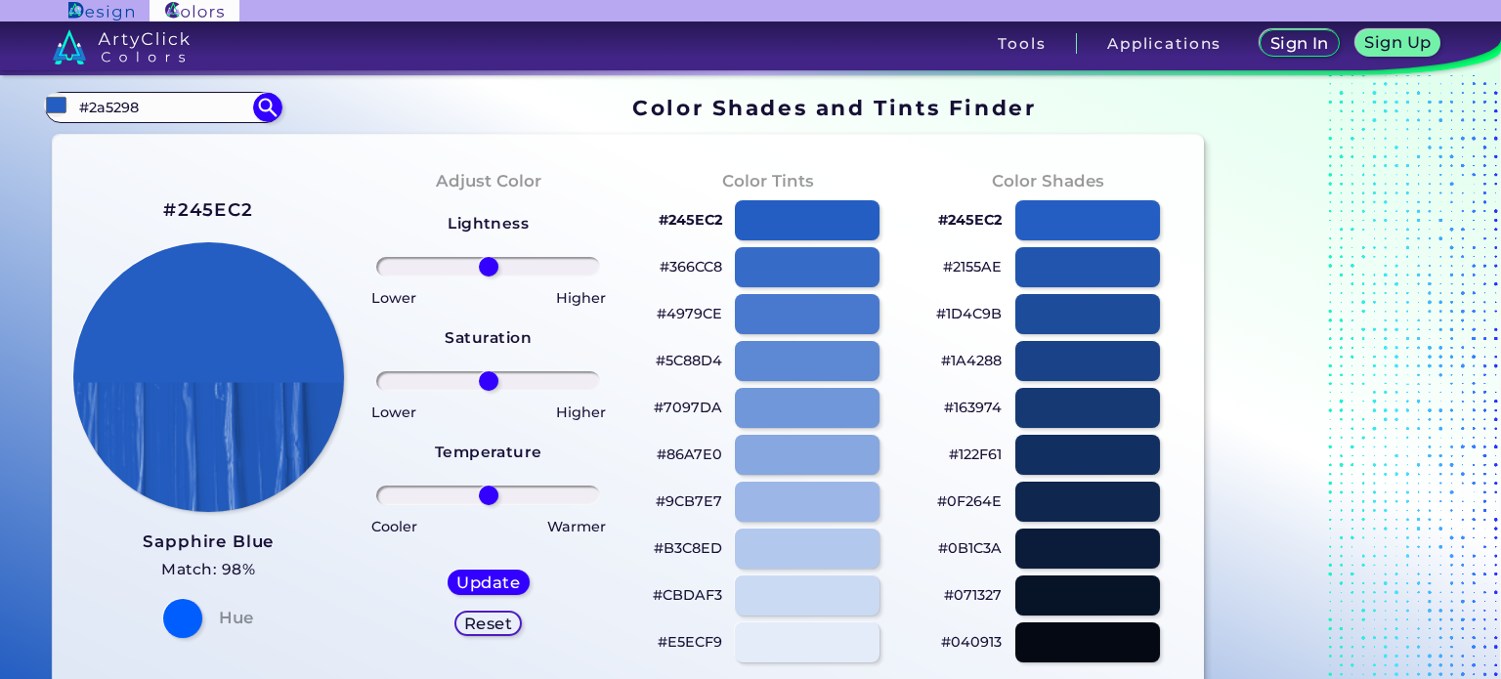
type input "#245ec2"
drag, startPoint x: 721, startPoint y: 409, endPoint x: 657, endPoint y: 411, distance: 64.5
click at [657, 411] on p "#7097DA" at bounding box center [688, 407] width 68 height 23
copy p "#7097DA"
drag, startPoint x: 723, startPoint y: 641, endPoint x: 658, endPoint y: 644, distance: 65.5
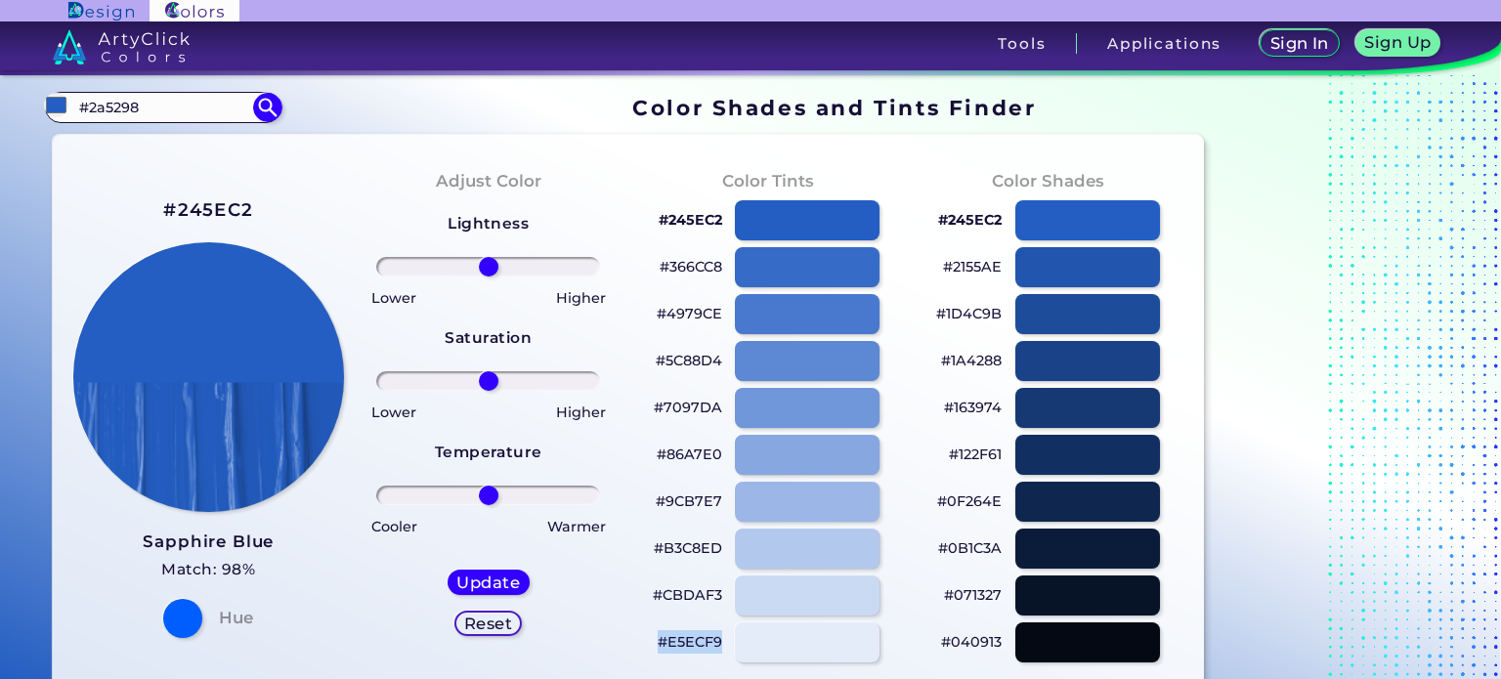
click at [658, 644] on div "#E5ECF9" at bounding box center [768, 643] width 248 height 47
